Goal: Transaction & Acquisition: Download file/media

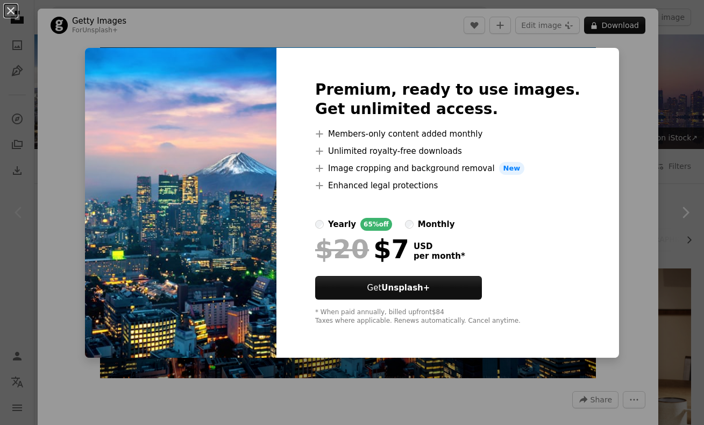
scroll to position [219, 0]
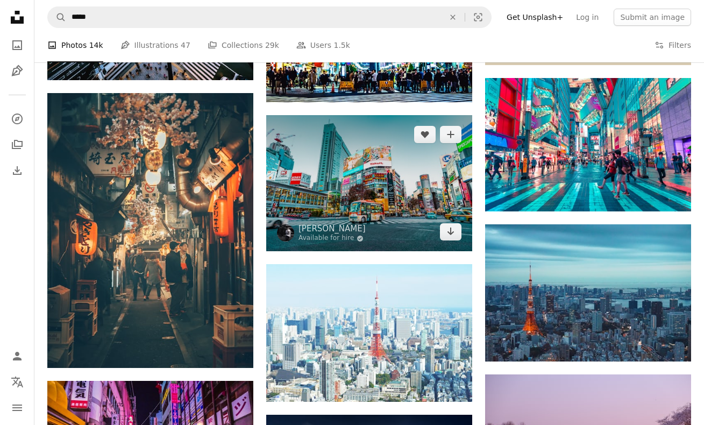
scroll to position [473, 0]
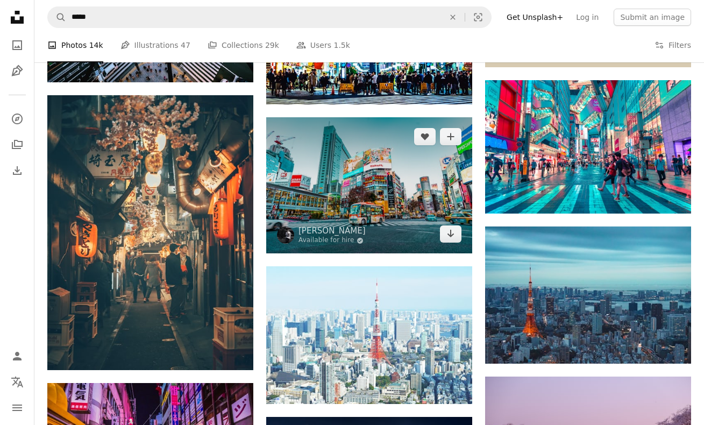
click at [400, 196] on img at bounding box center [369, 185] width 206 height 137
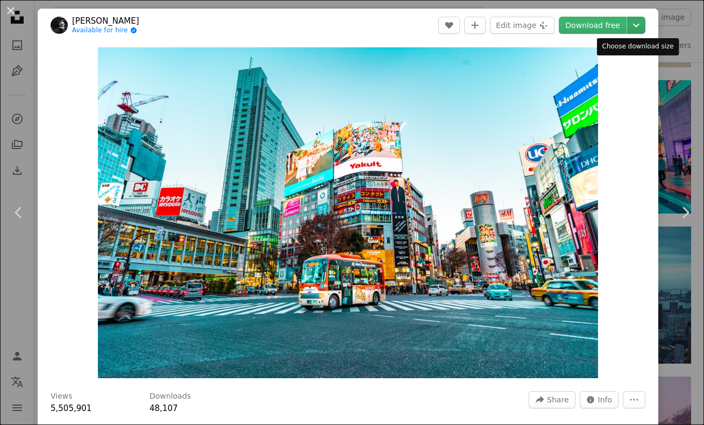
click at [639, 20] on icon "Chevron down" at bounding box center [635, 25] width 17 height 13
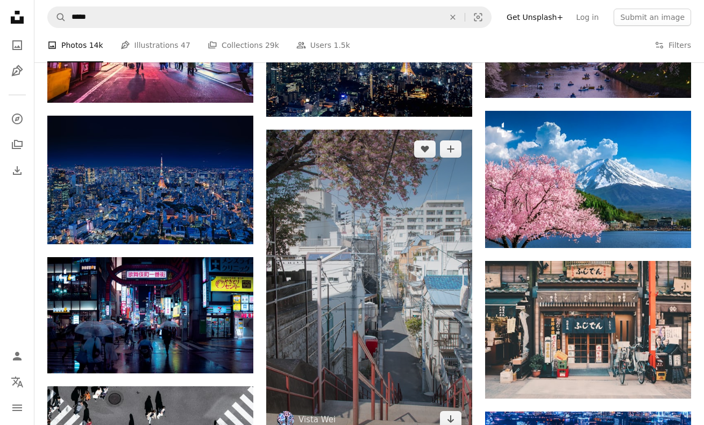
scroll to position [891, 0]
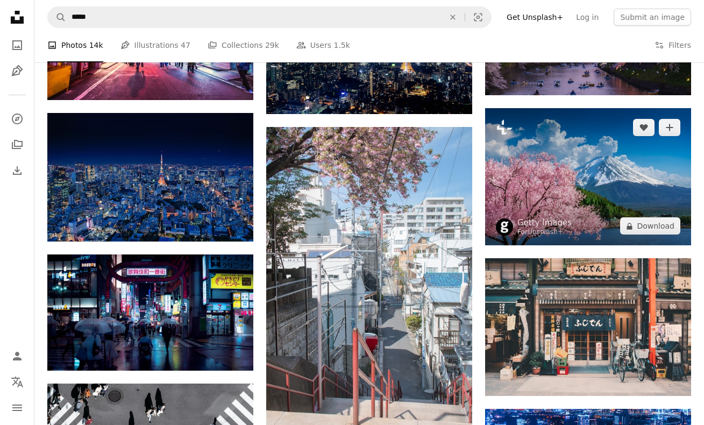
click at [542, 180] on img at bounding box center [588, 176] width 206 height 137
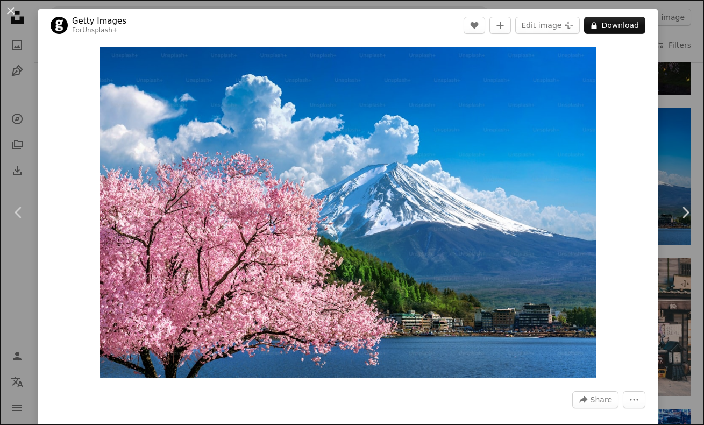
click at [650, 92] on div "Zoom in" at bounding box center [348, 212] width 620 height 341
click at [683, 105] on div "An X shape Chevron left Chevron right Getty Images For Unsplash+ A heart A plus…" at bounding box center [352, 212] width 704 height 425
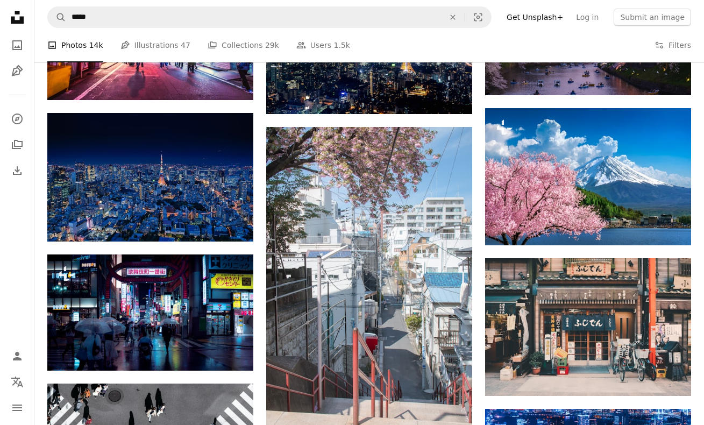
click at [658, 26] on nav "A magnifying glass ***** An X shape Visual search Filters Get Unsplash+ Log in …" at bounding box center [368, 17] width 669 height 34
click at [657, 49] on icon "Filters" at bounding box center [659, 45] width 10 height 10
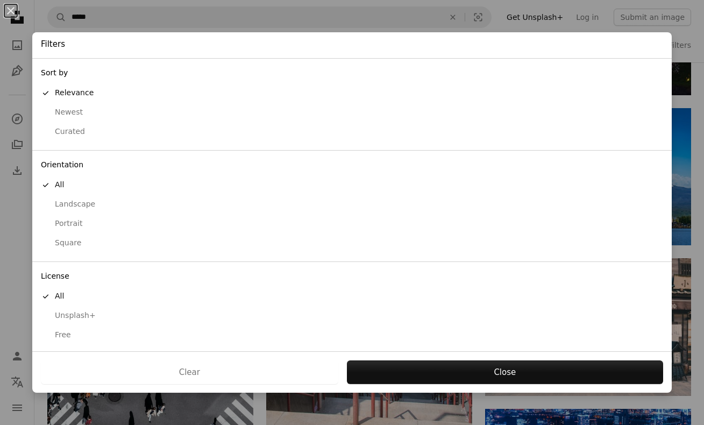
click at [57, 329] on div "Free" at bounding box center [352, 334] width 622 height 11
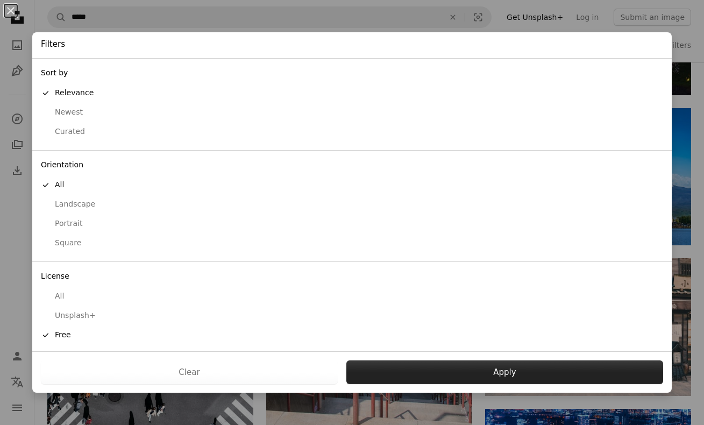
click at [454, 371] on button "Apply" at bounding box center [504, 372] width 317 height 24
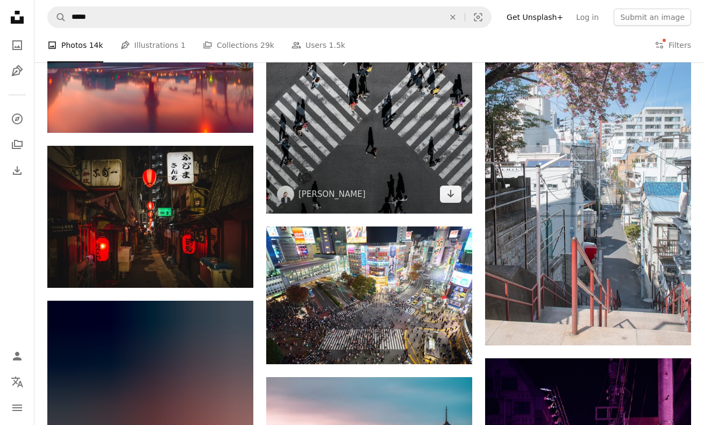
scroll to position [1105, 0]
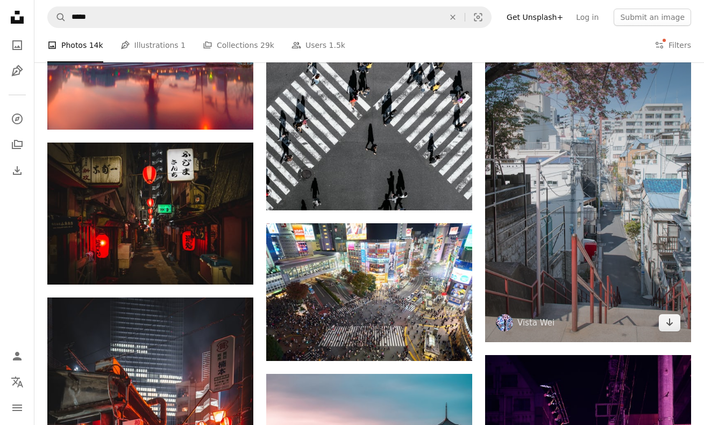
click at [528, 222] on img at bounding box center [588, 187] width 206 height 309
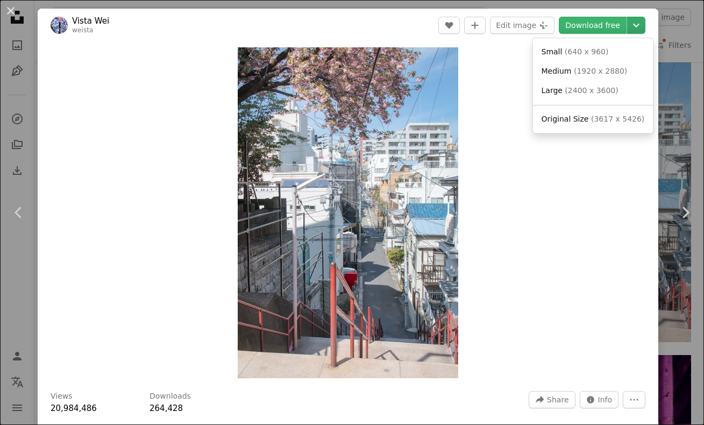
click at [632, 26] on icon "Chevron down" at bounding box center [635, 25] width 17 height 13
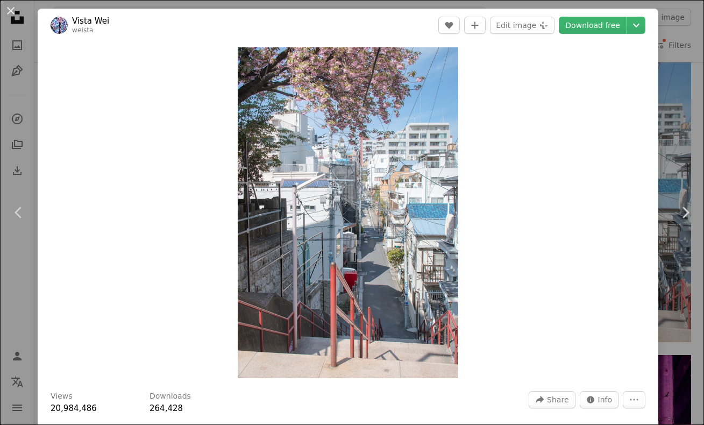
click at [677, 102] on div "An X shape Chevron left Chevron right Vista Wei weista A heart A plus sign Edit…" at bounding box center [352, 212] width 704 height 425
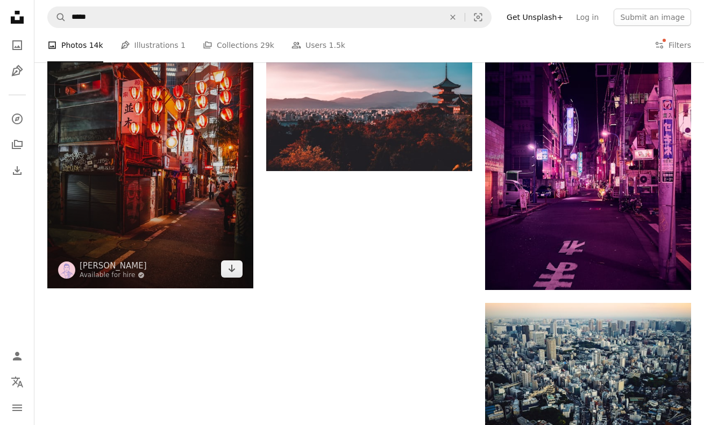
scroll to position [1451, 0]
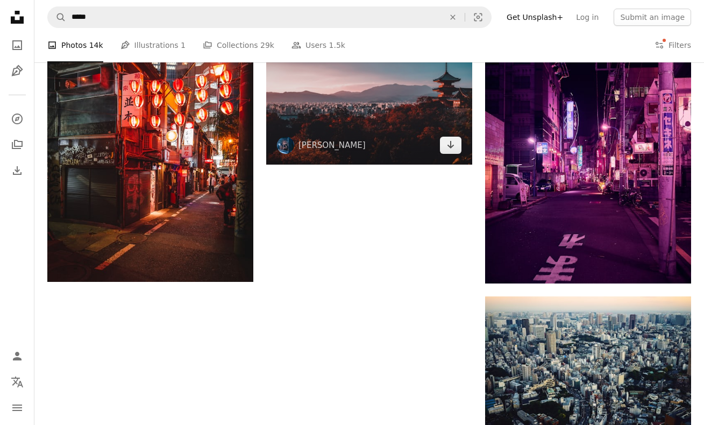
click at [360, 108] on img at bounding box center [369, 95] width 206 height 137
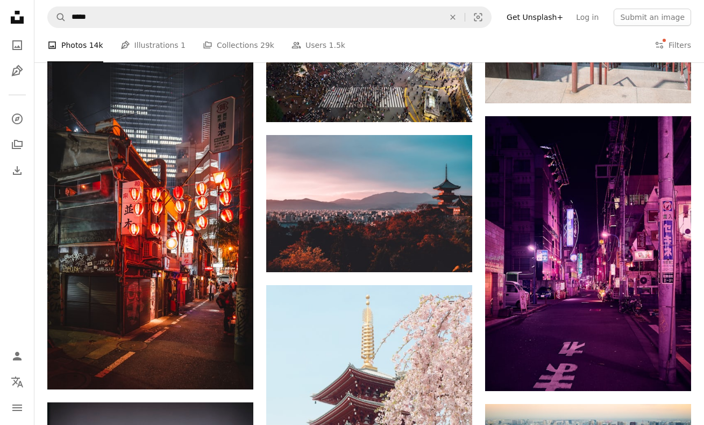
scroll to position [1311, 0]
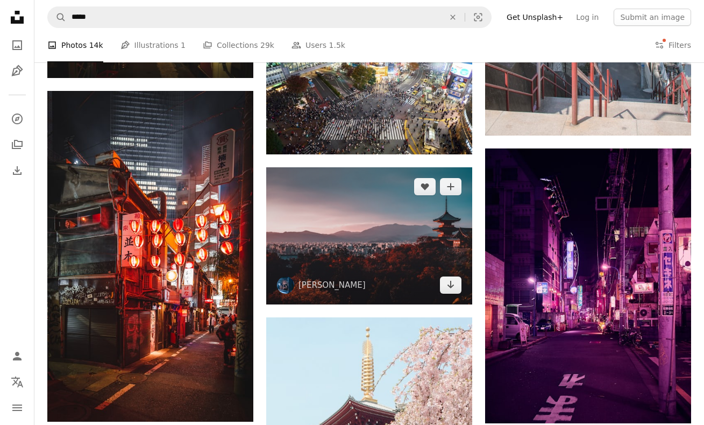
click at [410, 210] on img at bounding box center [369, 235] width 206 height 137
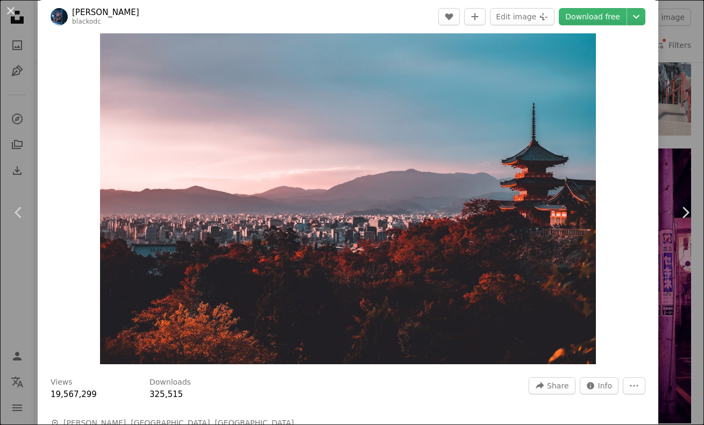
scroll to position [19, 0]
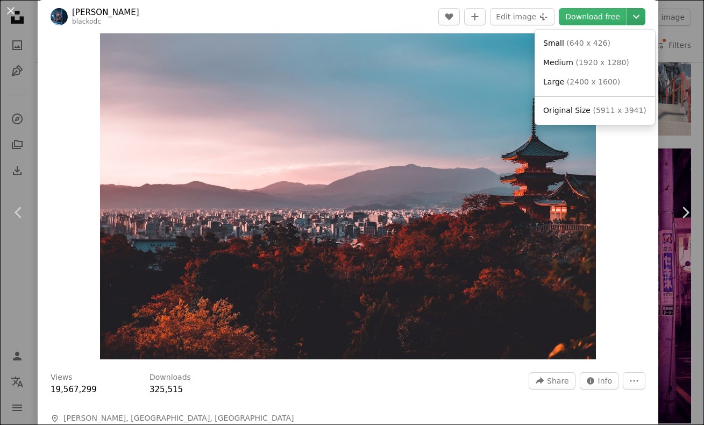
click at [641, 23] on button "Chevron down" at bounding box center [636, 16] width 18 height 17
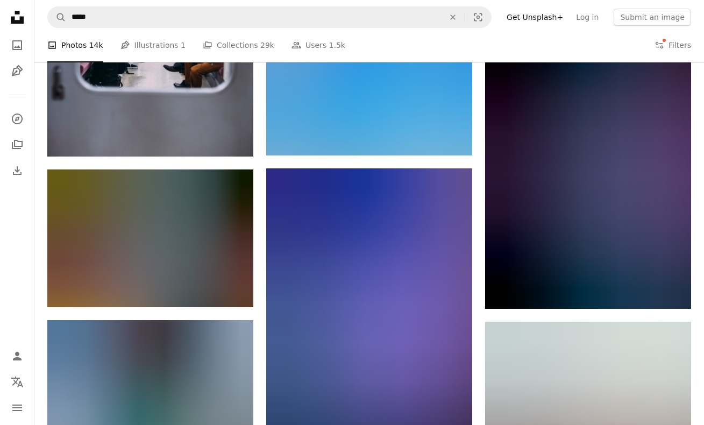
scroll to position [1919, 0]
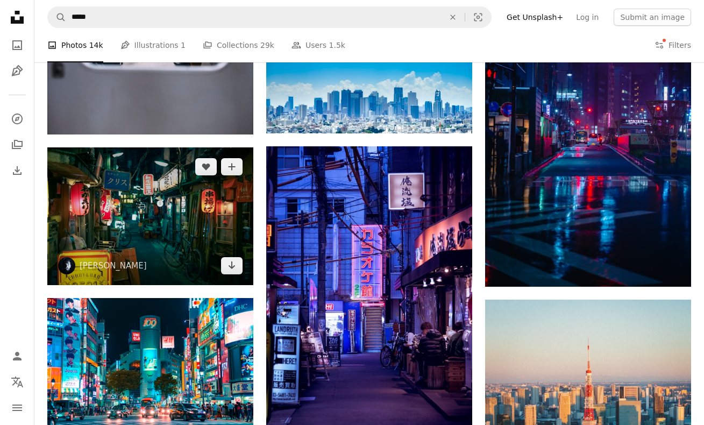
click at [91, 230] on img at bounding box center [150, 216] width 206 height 138
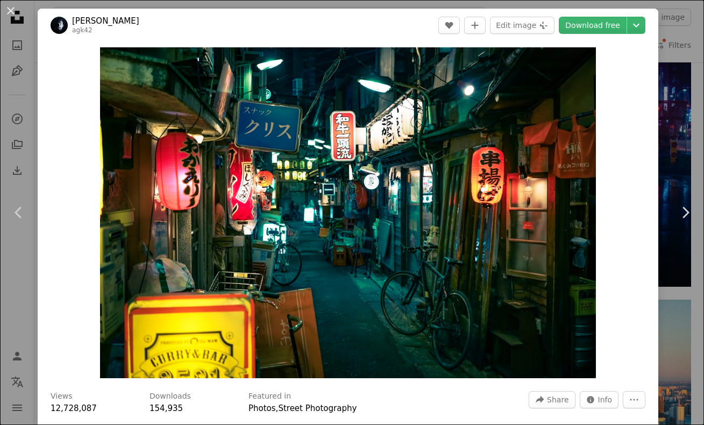
click at [647, 20] on header "[PERSON_NAME] agk42 A heart A plus sign Edit image Plus sign for Unsplash+ Down…" at bounding box center [348, 25] width 620 height 33
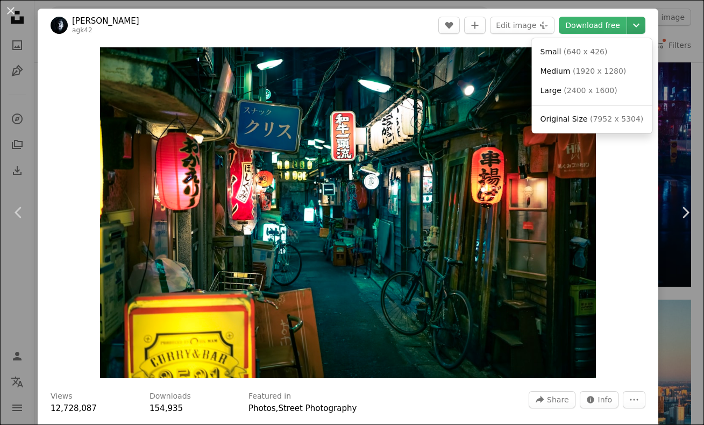
click at [644, 20] on button "Chevron down" at bounding box center [636, 25] width 18 height 17
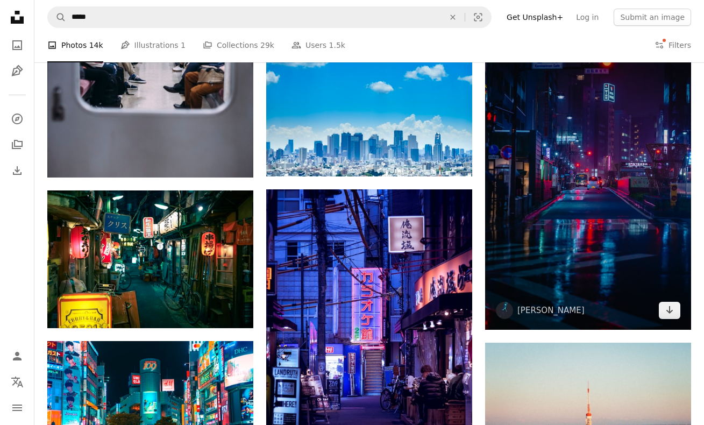
scroll to position [1875, 0]
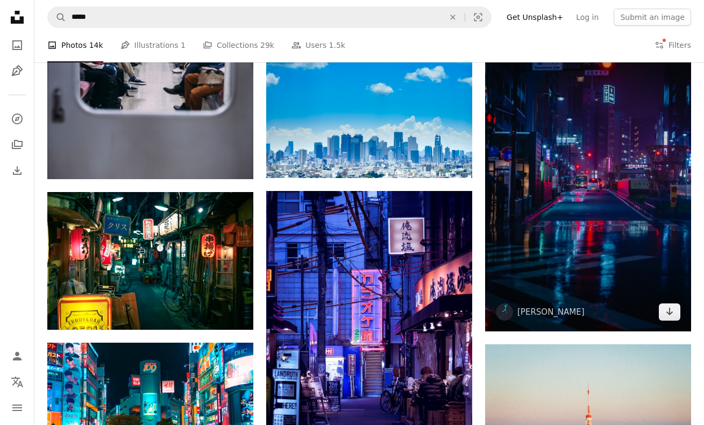
click at [560, 240] on img at bounding box center [588, 176] width 206 height 309
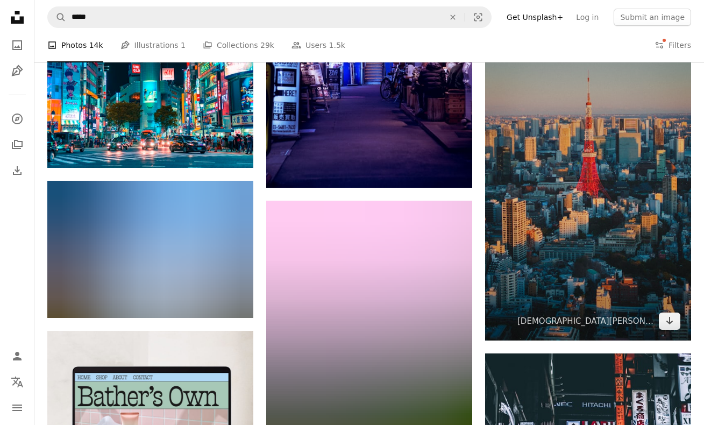
scroll to position [2194, 0]
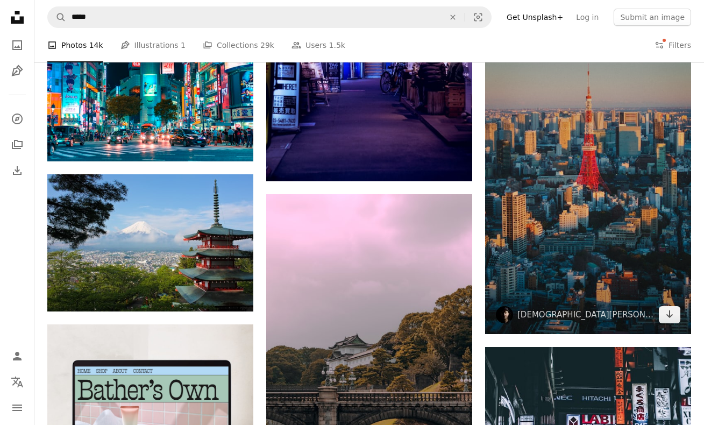
click at [504, 270] on img at bounding box center [588, 179] width 206 height 309
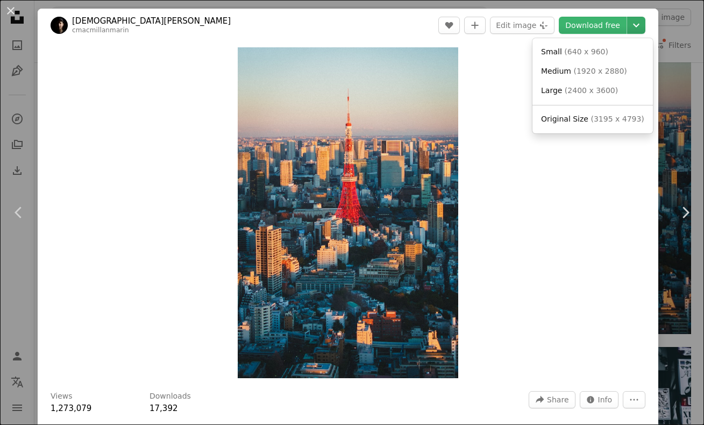
click at [629, 25] on icon "Chevron down" at bounding box center [635, 25] width 17 height 13
click at [698, 224] on dialog "An X shape Chevron left Chevron right [DEMOGRAPHIC_DATA][PERSON_NAME] cmacmilla…" at bounding box center [352, 212] width 704 height 425
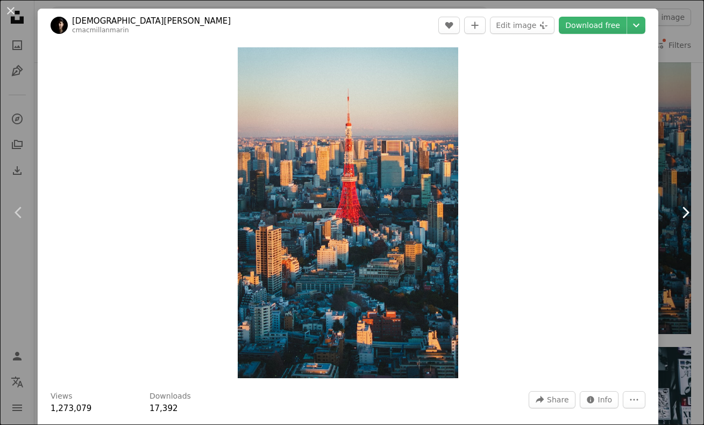
click at [687, 230] on link "Chevron right" at bounding box center [685, 212] width 38 height 103
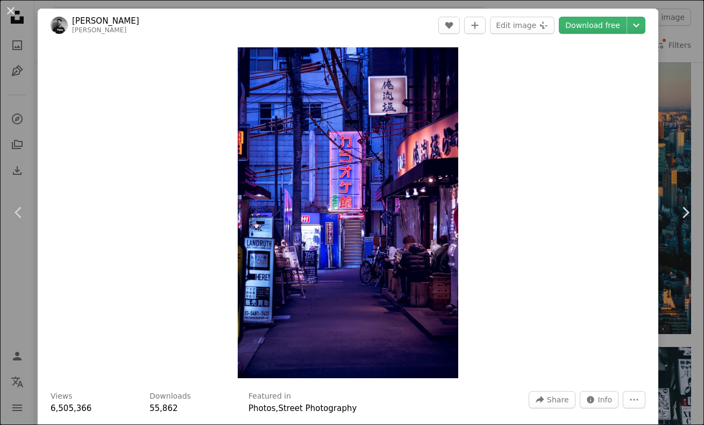
click at [679, 271] on div "An X shape Chevron left Chevron right [PERSON_NAME] A heart A plus sign Edit im…" at bounding box center [352, 212] width 704 height 425
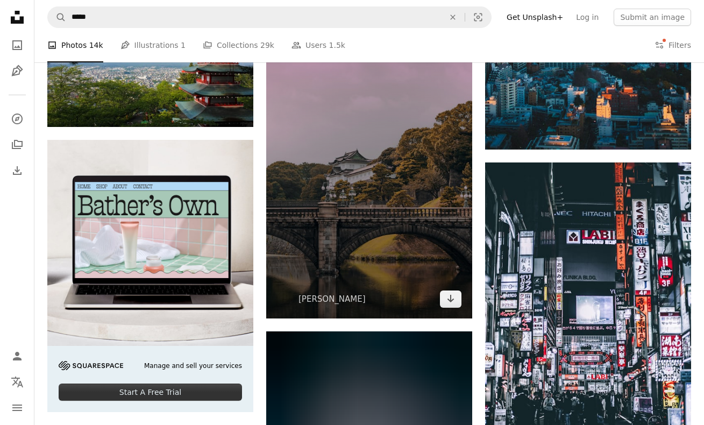
scroll to position [2389, 0]
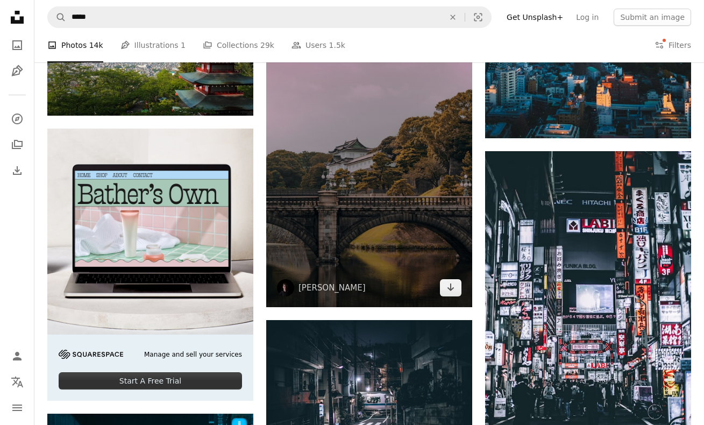
click at [338, 213] on img at bounding box center [369, 152] width 206 height 309
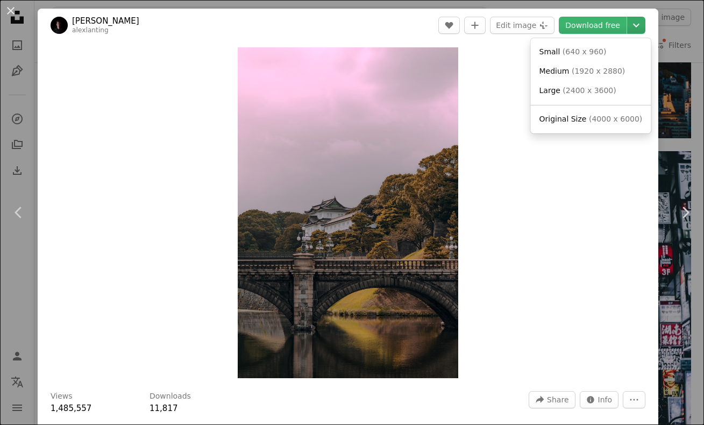
click at [643, 21] on icon "Chevron down" at bounding box center [635, 25] width 17 height 13
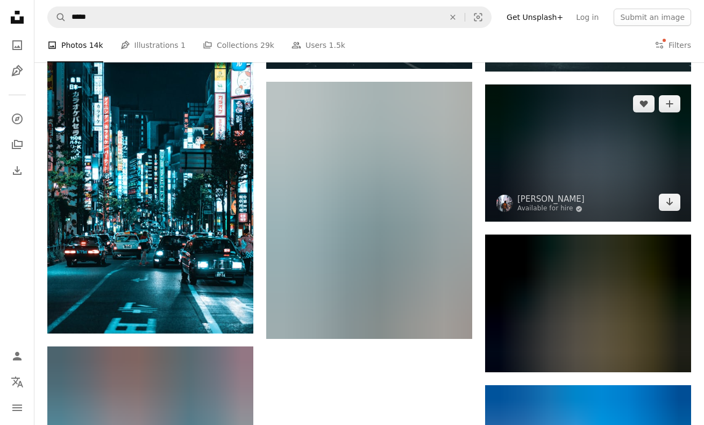
scroll to position [2854, 0]
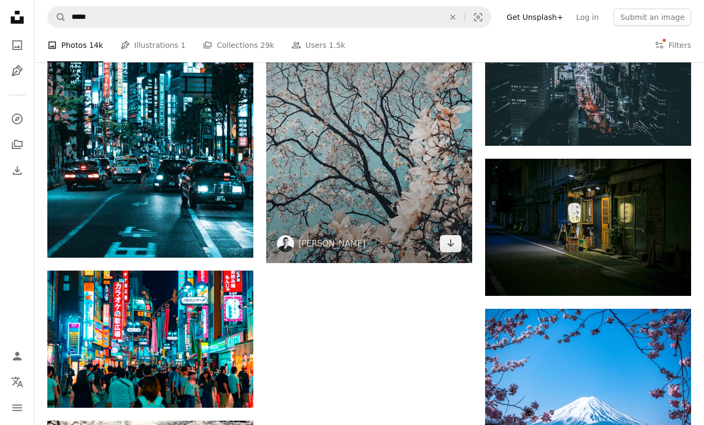
click at [392, 170] on img at bounding box center [369, 134] width 206 height 257
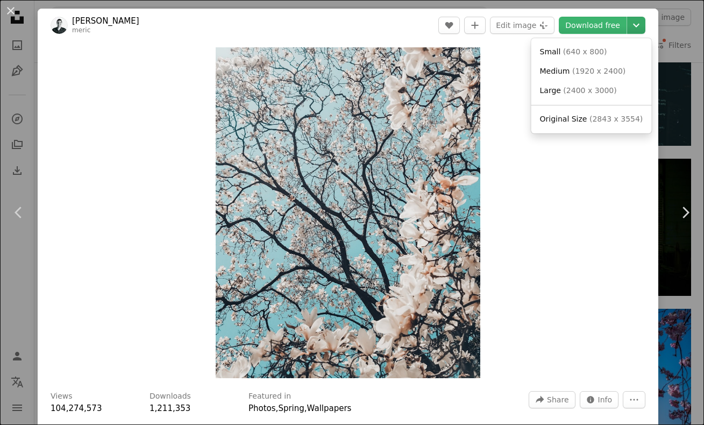
click at [641, 26] on icon "Chevron down" at bounding box center [635, 25] width 17 height 13
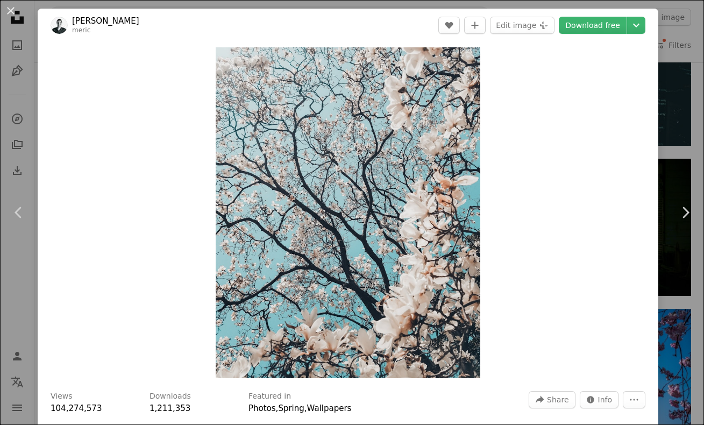
click at [686, 305] on div "An X shape Chevron left Chevron right Meriç Dağlı meric A heart A plus sign Edi…" at bounding box center [352, 212] width 704 height 425
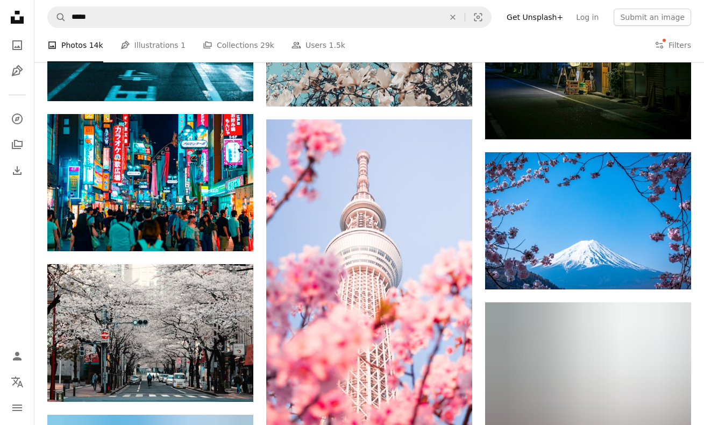
scroll to position [3007, 0]
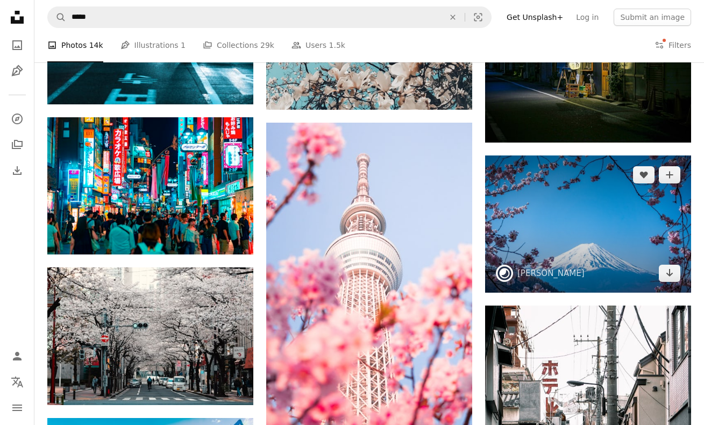
click at [593, 245] on img at bounding box center [588, 223] width 206 height 137
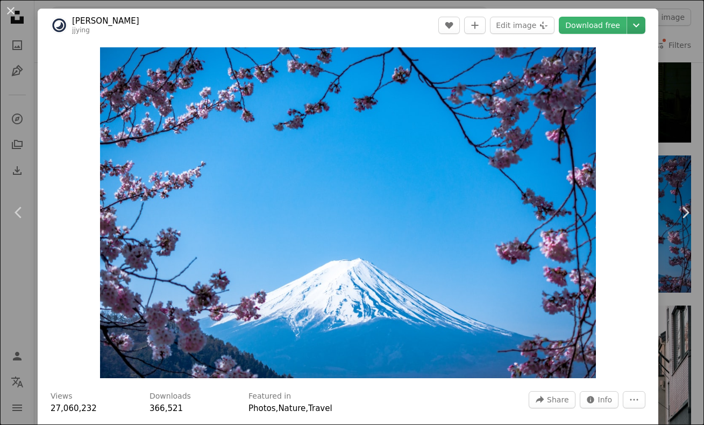
click at [635, 26] on icon "Choose download size" at bounding box center [636, 26] width 6 height 4
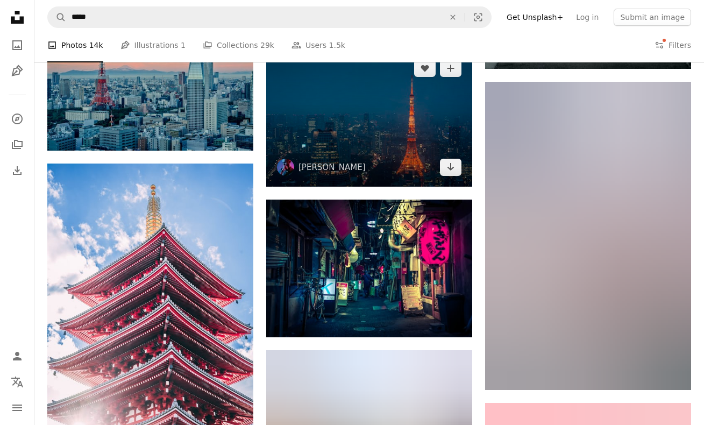
scroll to position [3553, 0]
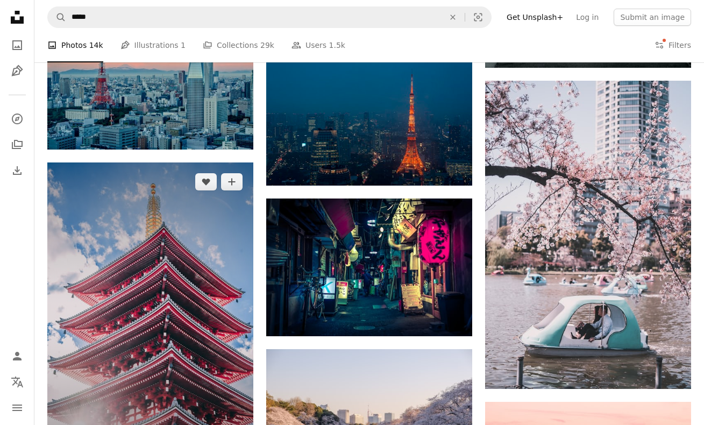
click at [149, 262] on img at bounding box center [150, 316] width 206 height 309
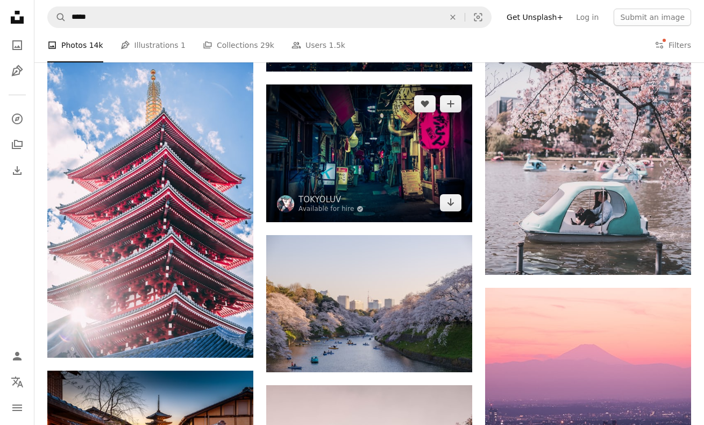
scroll to position [3672, 0]
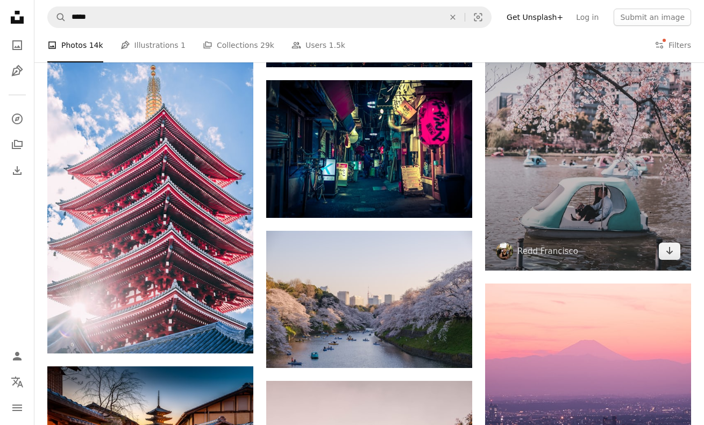
click at [510, 159] on img at bounding box center [588, 116] width 206 height 309
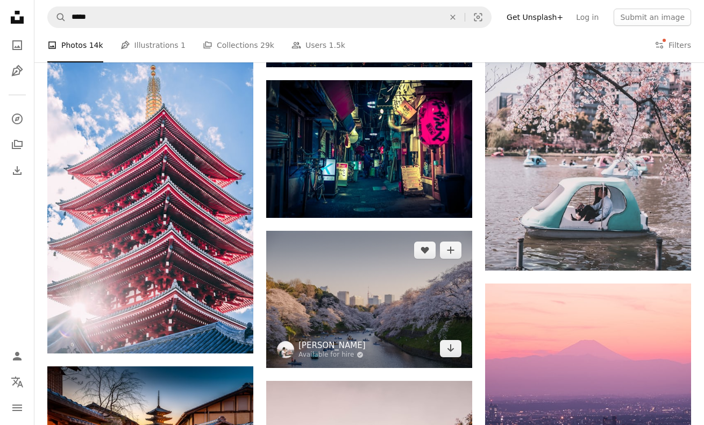
click at [323, 344] on link "[PERSON_NAME]" at bounding box center [331, 345] width 67 height 11
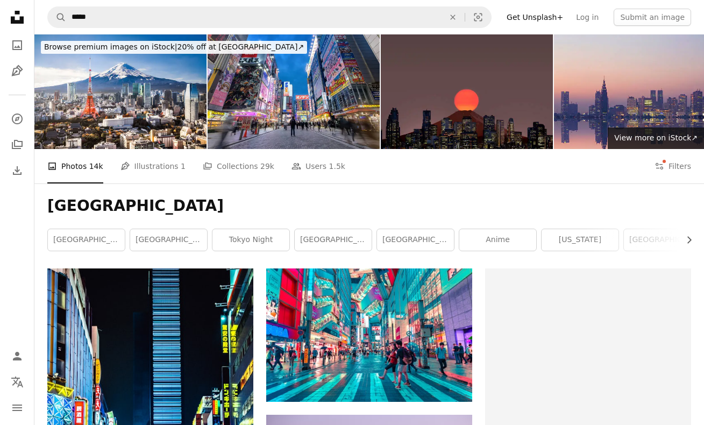
scroll to position [3672, 0]
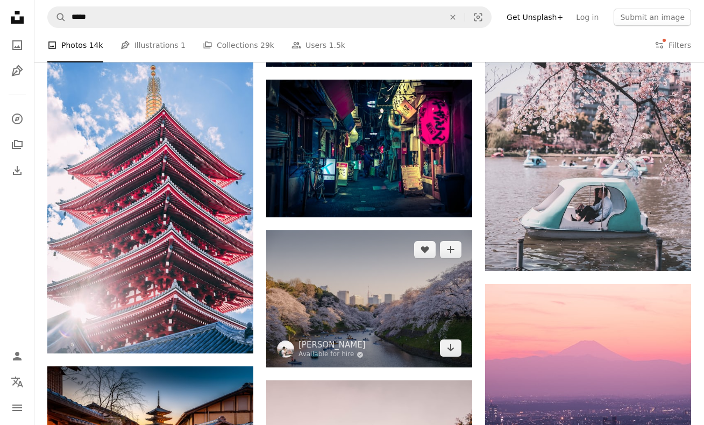
click at [350, 288] on img at bounding box center [369, 298] width 206 height 137
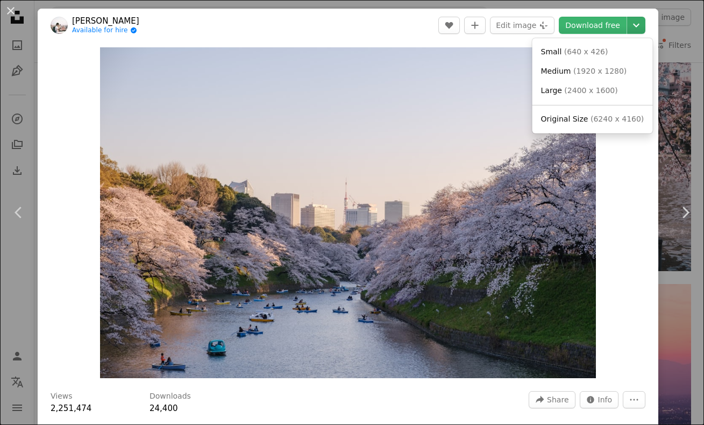
click at [631, 22] on icon "Chevron down" at bounding box center [635, 25] width 17 height 13
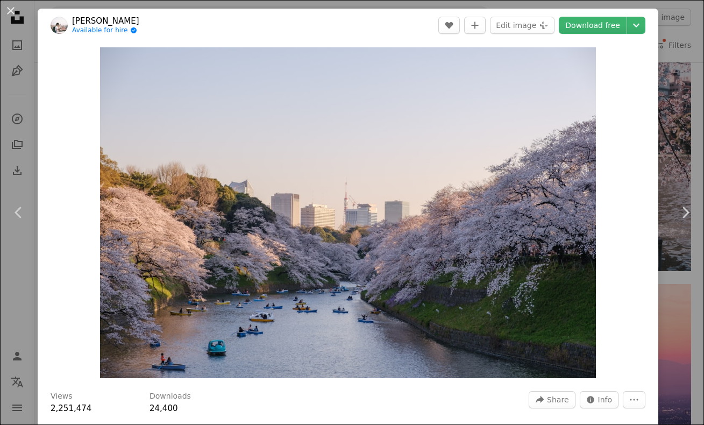
click at [642, 34] on header "[PERSON_NAME] Available for hire A checkmark inside of a circle A heart A plus …" at bounding box center [348, 25] width 620 height 33
click at [640, 32] on button "Chevron down" at bounding box center [636, 25] width 18 height 17
click at [85, 20] on link "[PERSON_NAME]" at bounding box center [105, 21] width 67 height 11
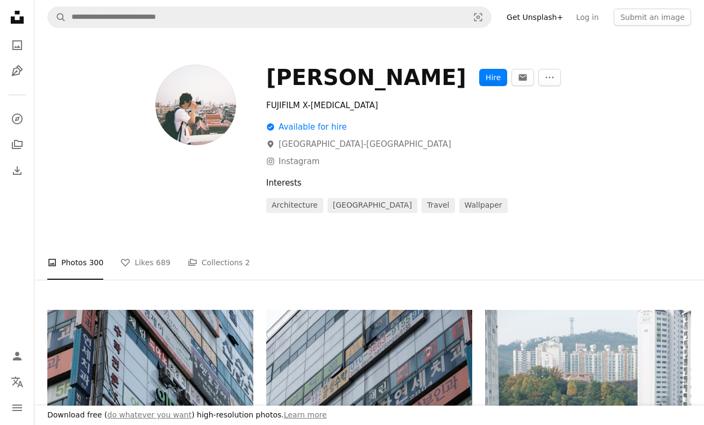
click at [182, 124] on img at bounding box center [195, 104] width 81 height 81
